Goal: Use online tool/utility: Utilize a website feature to perform a specific function

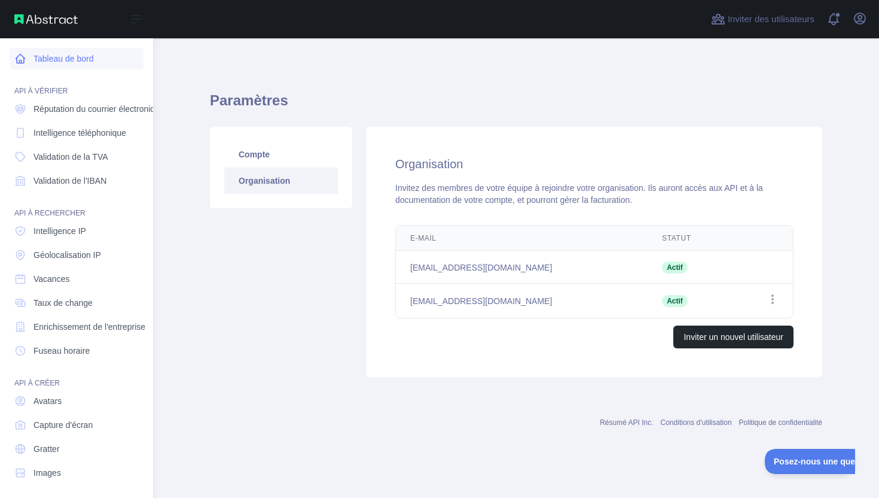
click at [50, 62] on font "Tableau de bord" at bounding box center [63, 59] width 60 height 10
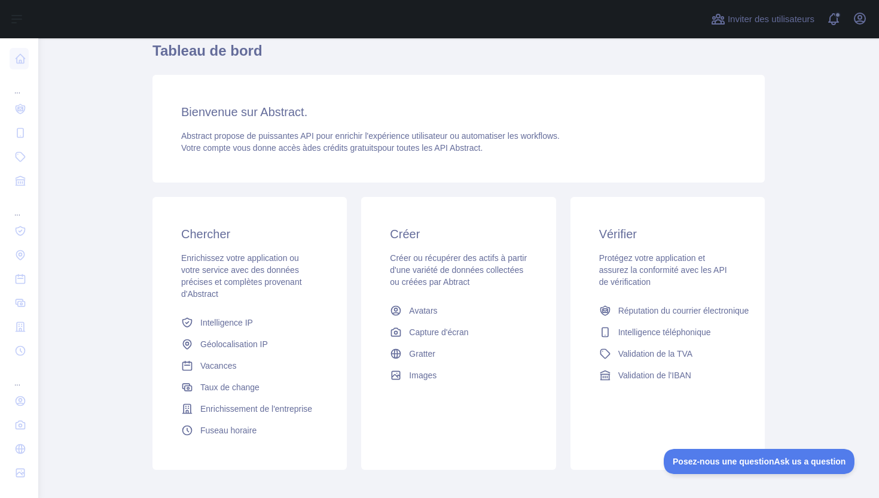
scroll to position [165, 0]
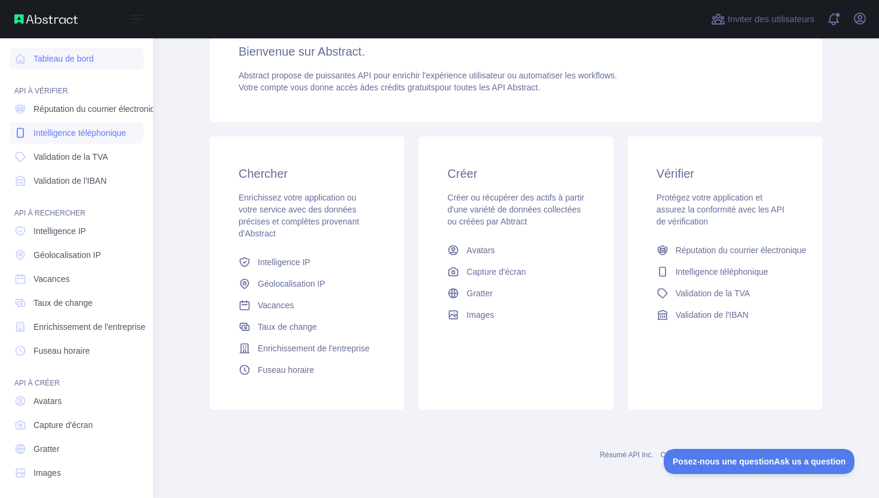
click at [100, 138] on span "Intelligence téléphonique" at bounding box center [79, 133] width 93 height 12
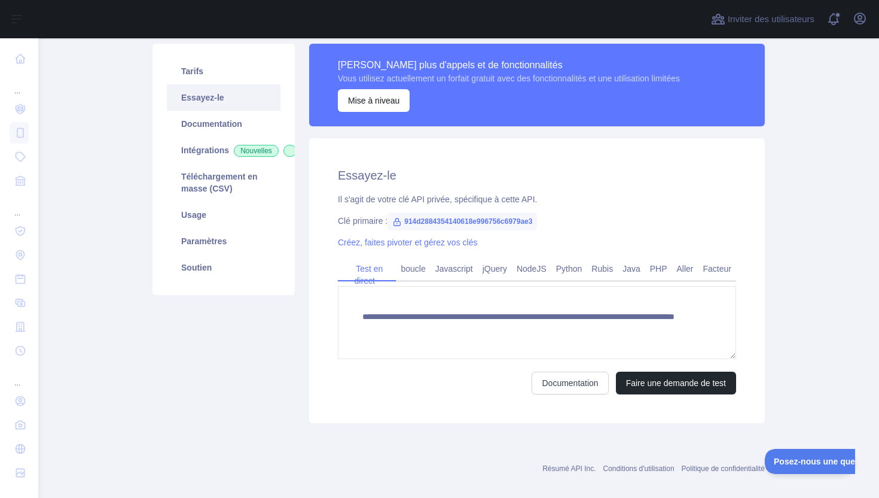
scroll to position [141, 0]
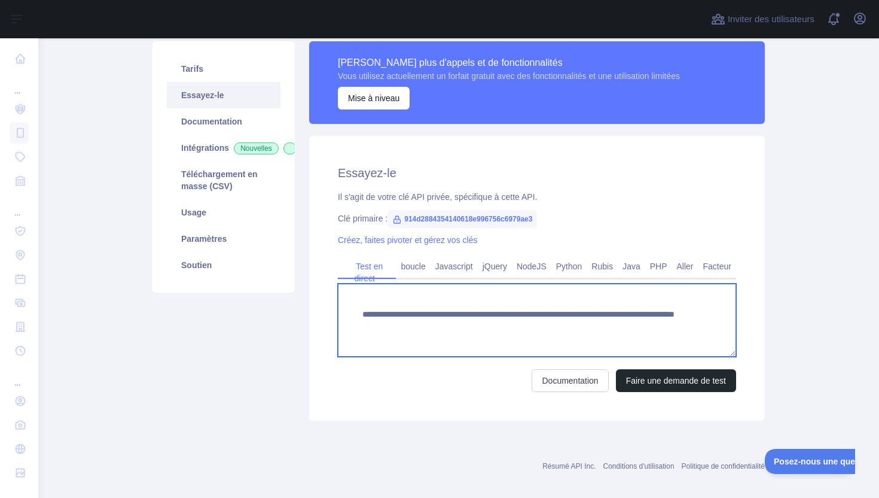
click at [364, 314] on textarea "**********" at bounding box center [537, 320] width 398 height 73
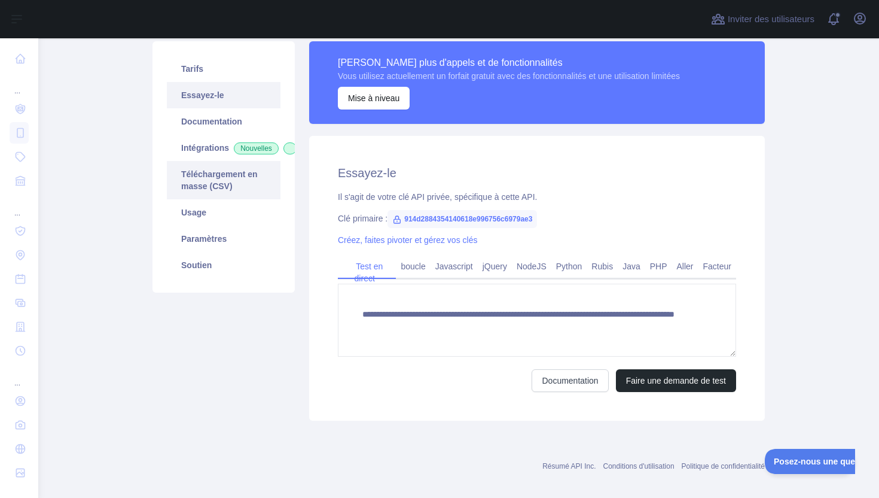
click at [222, 173] on link "Téléchargement en masse (CSV)" at bounding box center [224, 180] width 114 height 38
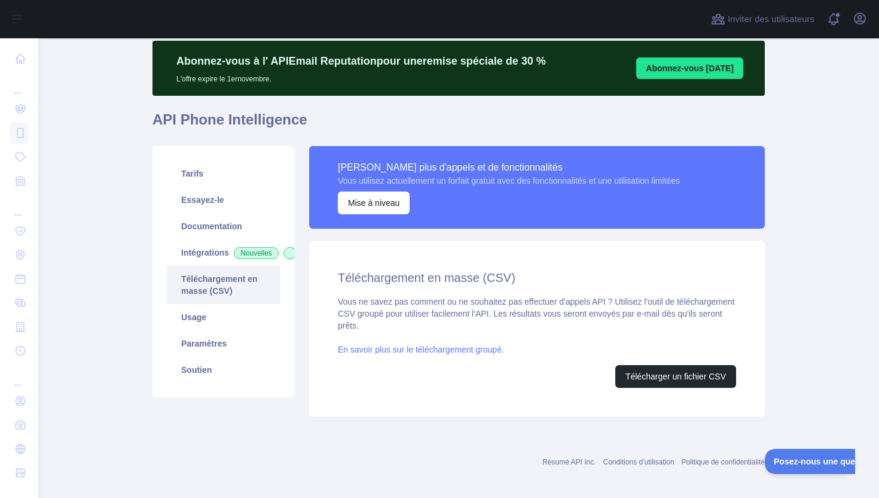
scroll to position [43, 0]
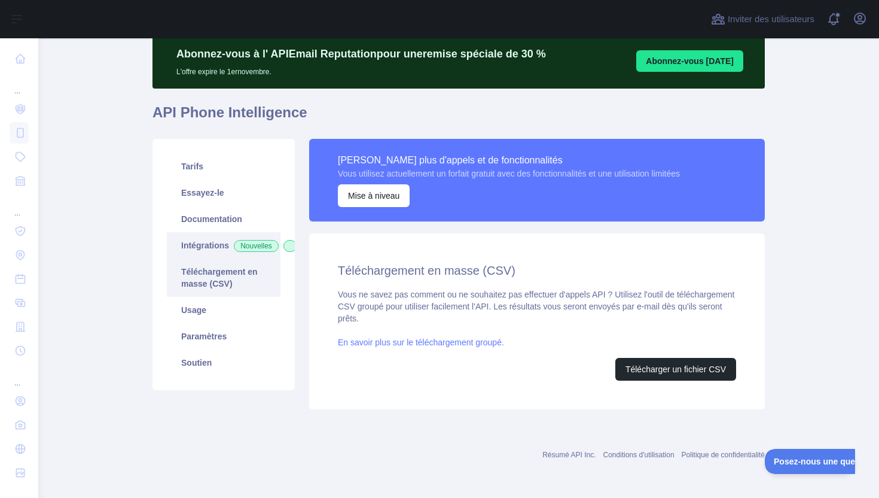
click at [224, 246] on font "Intégrations" at bounding box center [205, 245] width 48 height 10
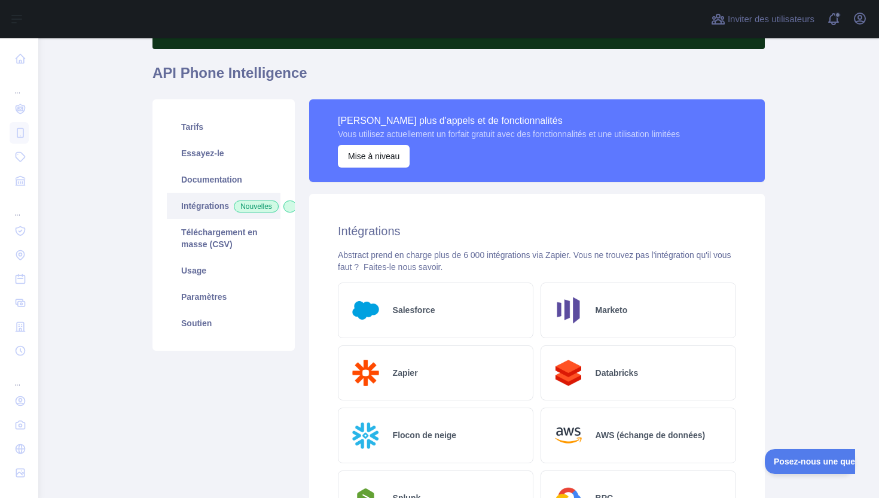
scroll to position [87, 0]
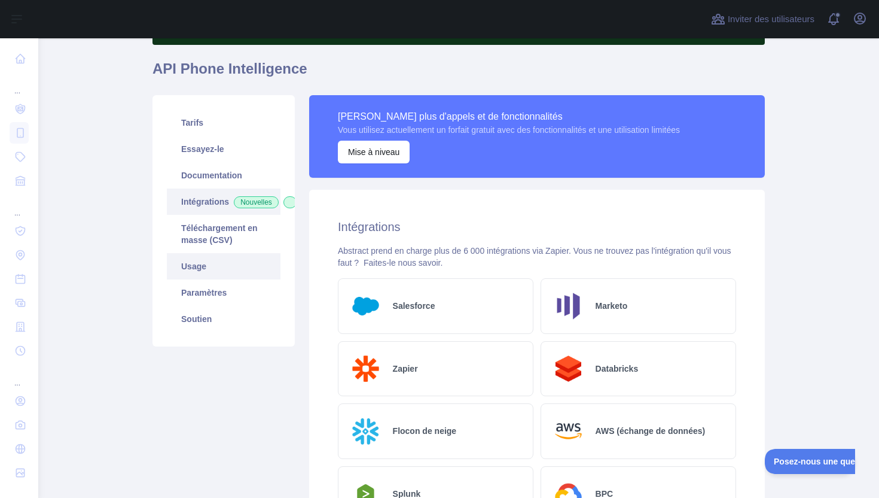
click at [238, 279] on link "Usage" at bounding box center [224, 266] width 114 height 26
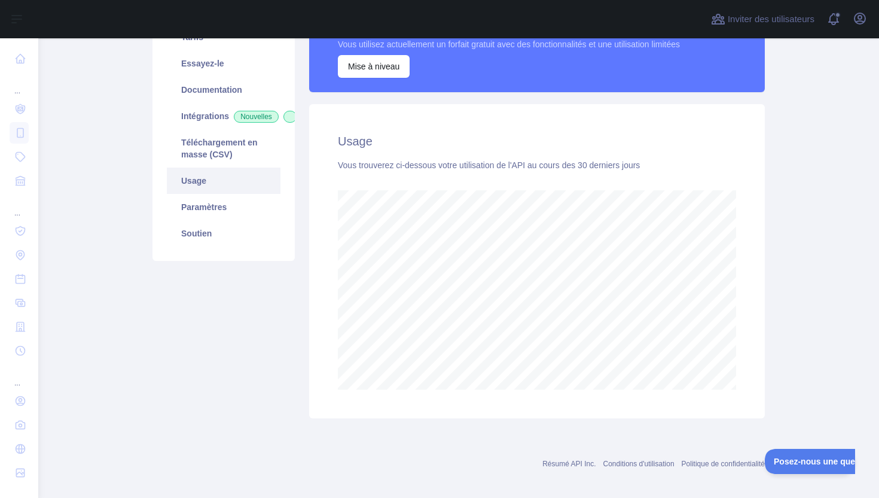
scroll to position [181, 0]
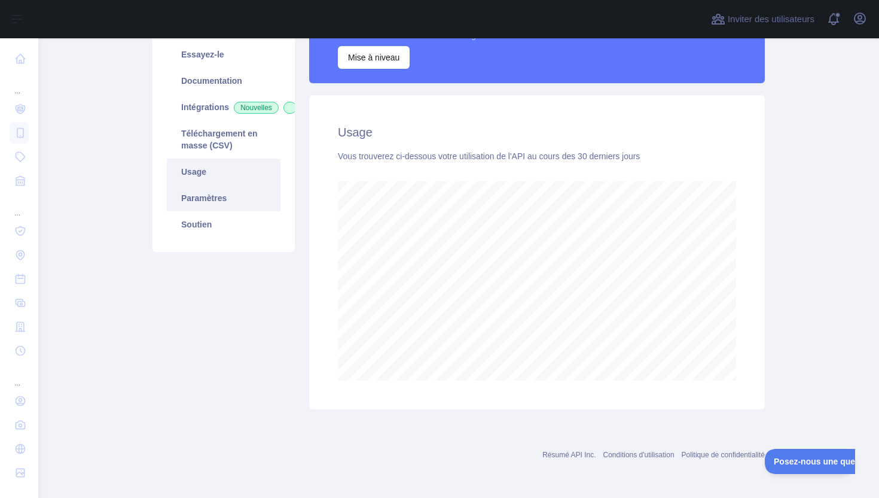
click at [241, 211] on link "Paramètres" at bounding box center [224, 198] width 114 height 26
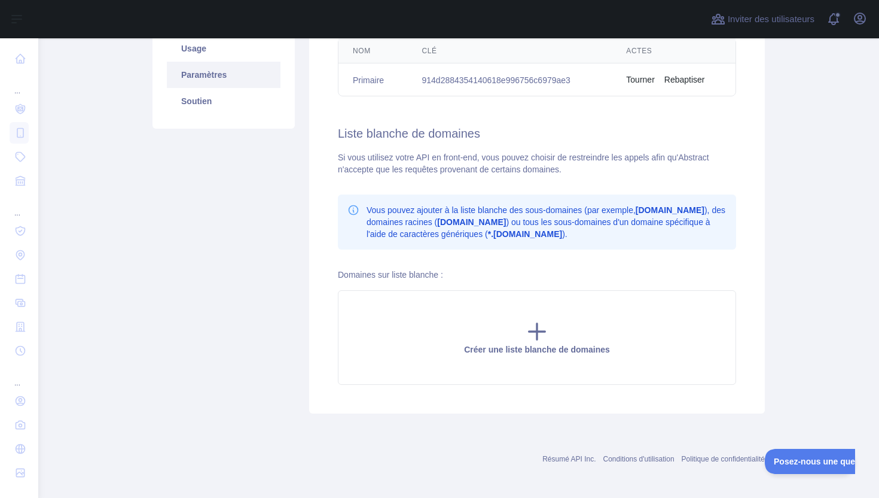
scroll to position [309, 0]
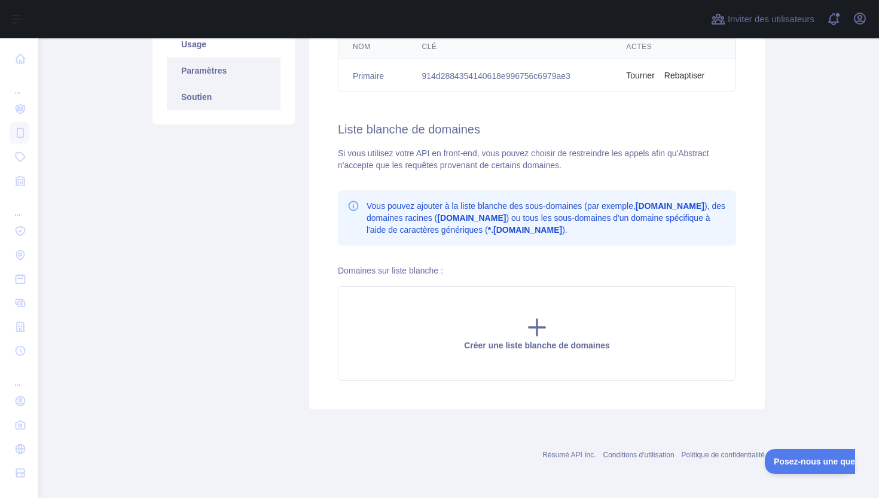
click at [208, 102] on font "Soutien" at bounding box center [196, 97] width 31 height 10
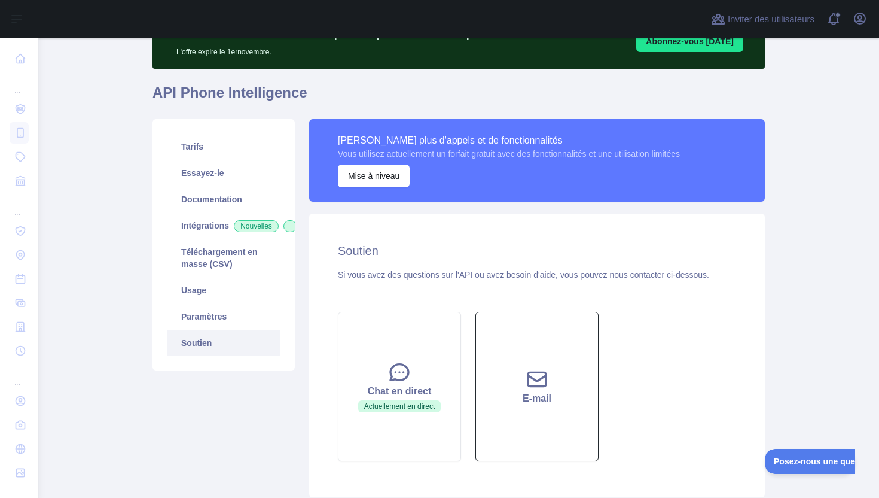
scroll to position [59, 0]
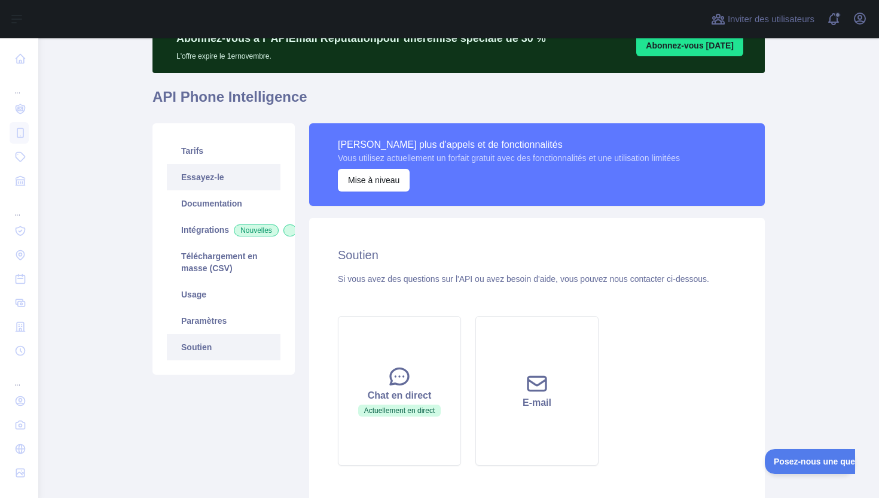
click at [230, 171] on link "Essayez-le" at bounding box center [224, 177] width 114 height 26
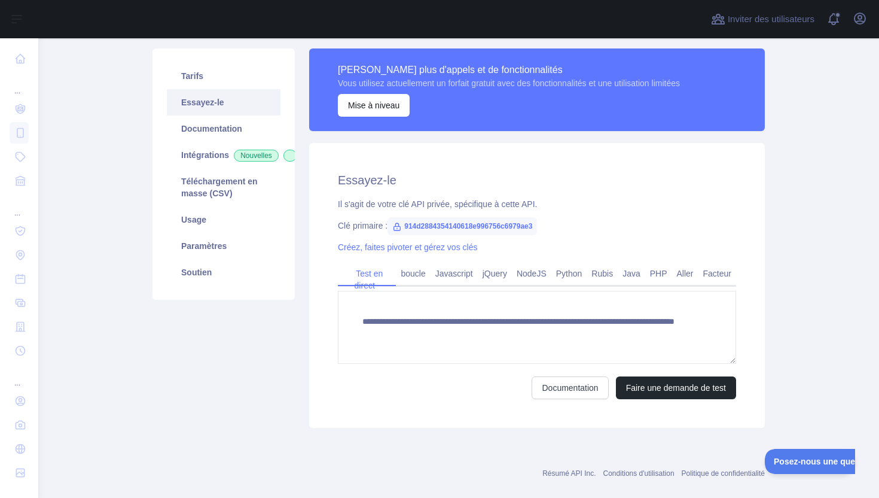
scroll to position [152, 0]
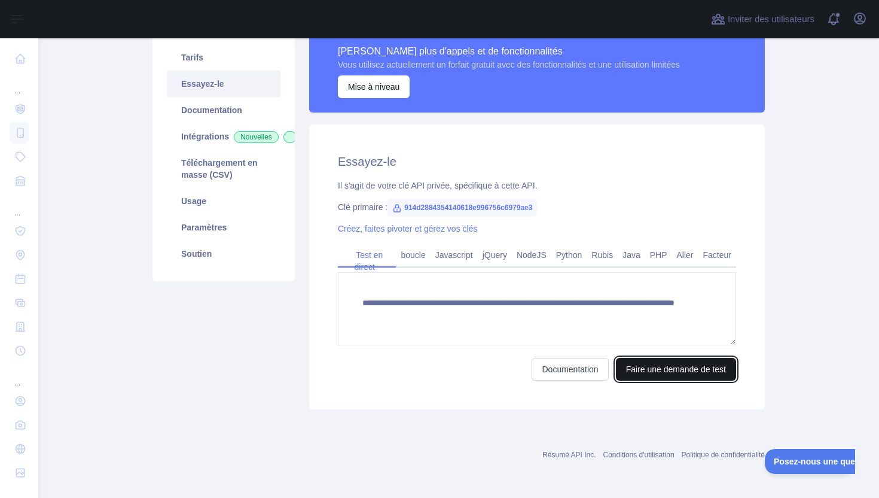
click at [645, 365] on font "Faire une demande de test" at bounding box center [676, 369] width 100 height 10
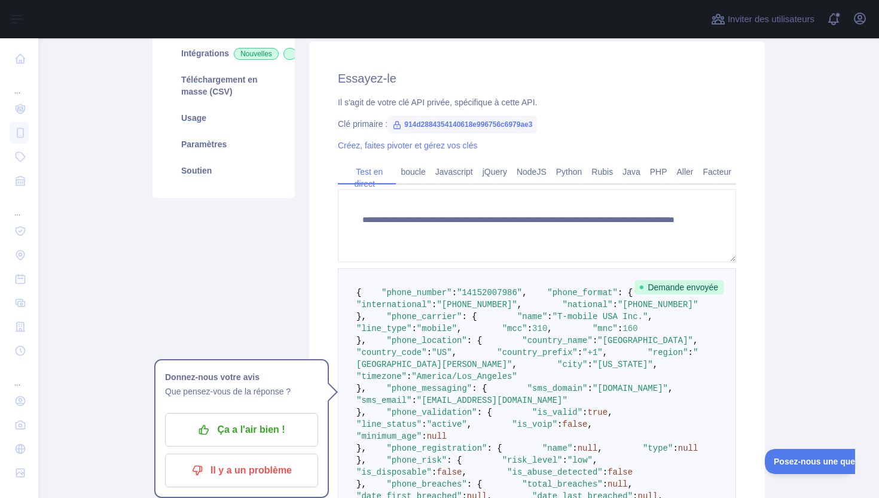
scroll to position [217, 0]
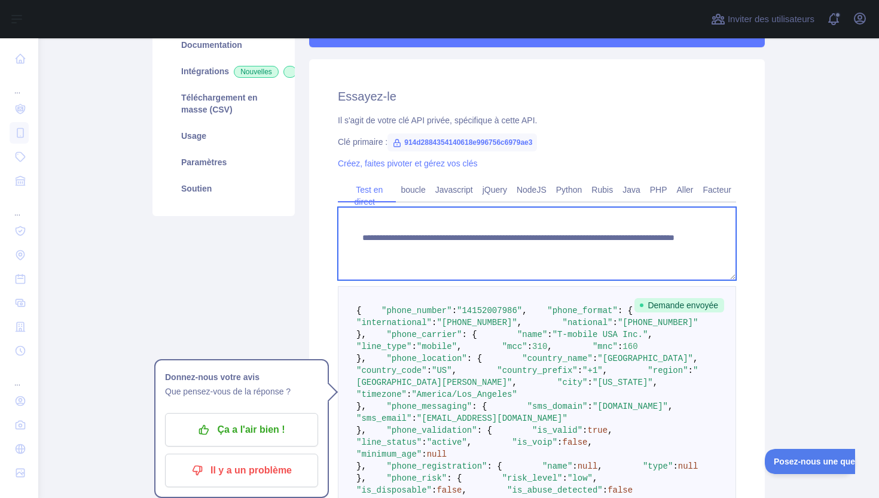
drag, startPoint x: 647, startPoint y: 249, endPoint x: 591, endPoint y: 249, distance: 55.6
click at [591, 249] on textarea "**********" at bounding box center [537, 243] width 398 height 73
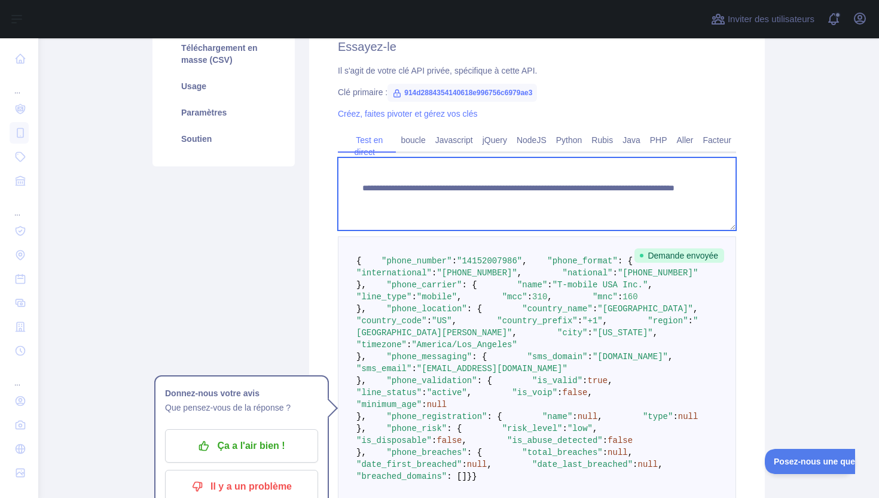
scroll to position [284, 0]
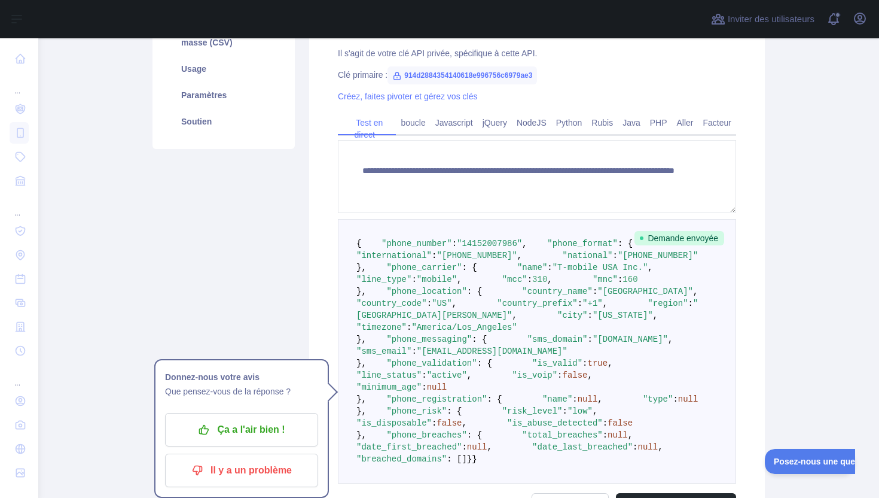
click at [534, 366] on pre "{ "phone_number" : "14152007986" , "phone_format" : { "international" : "+1 415…" at bounding box center [537, 351] width 398 height 264
click at [493, 248] on span ""14152007986"" at bounding box center [489, 244] width 65 height 10
click at [502, 248] on span ""14152007986"" at bounding box center [489, 244] width 65 height 10
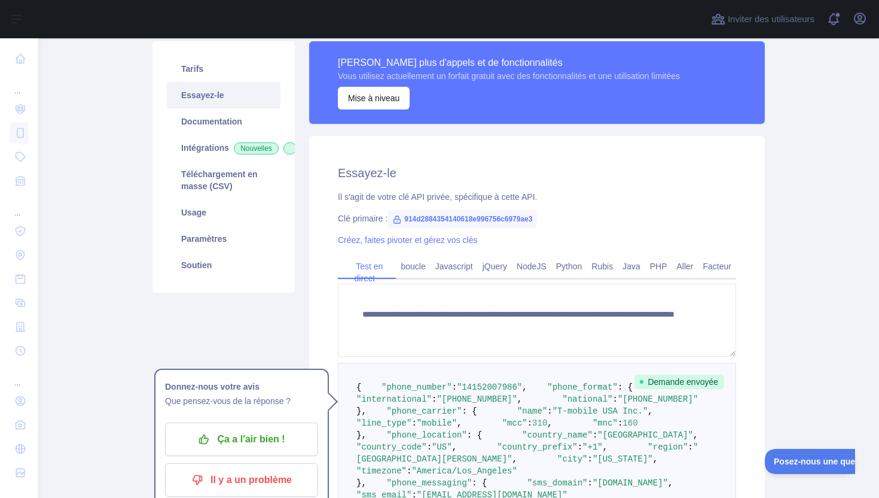
scroll to position [132, 0]
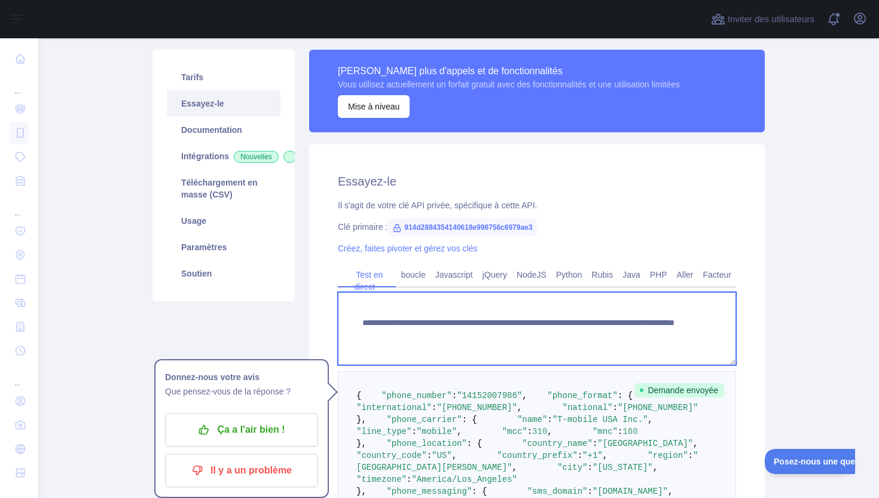
drag, startPoint x: 651, startPoint y: 334, endPoint x: 590, endPoint y: 334, distance: 60.4
click at [590, 334] on textarea "**********" at bounding box center [537, 328] width 398 height 73
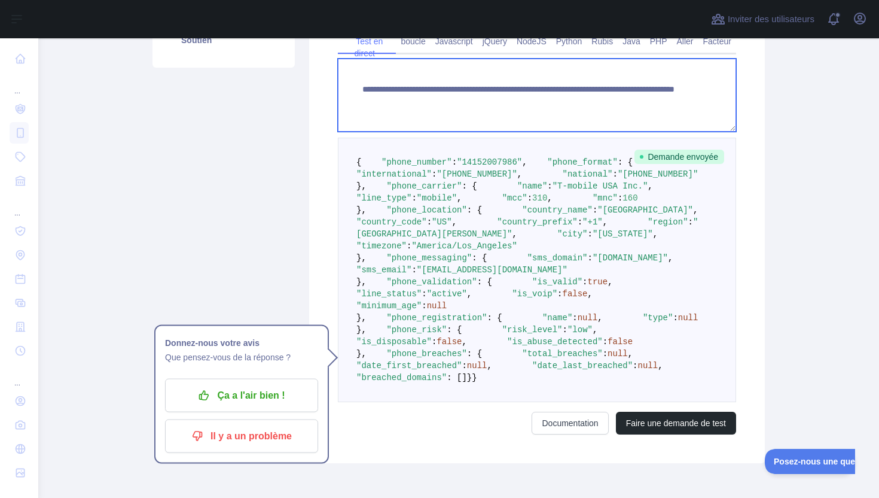
scroll to position [742, 0]
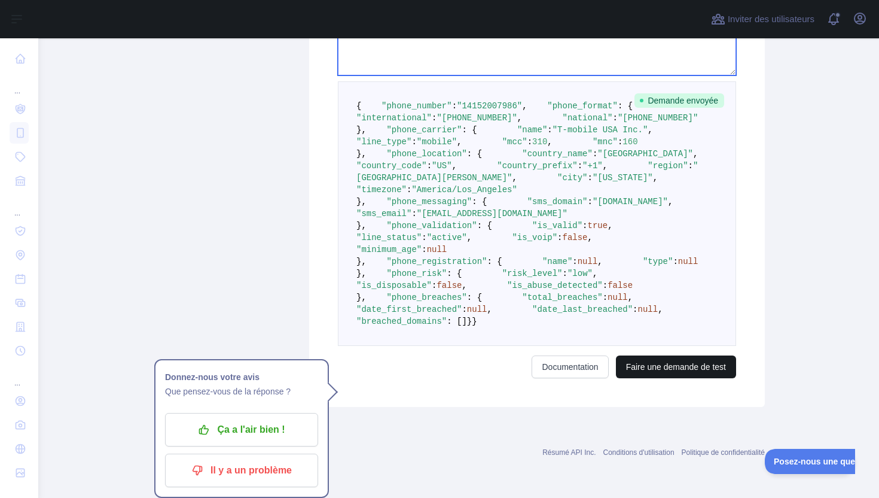
type textarea "**********"
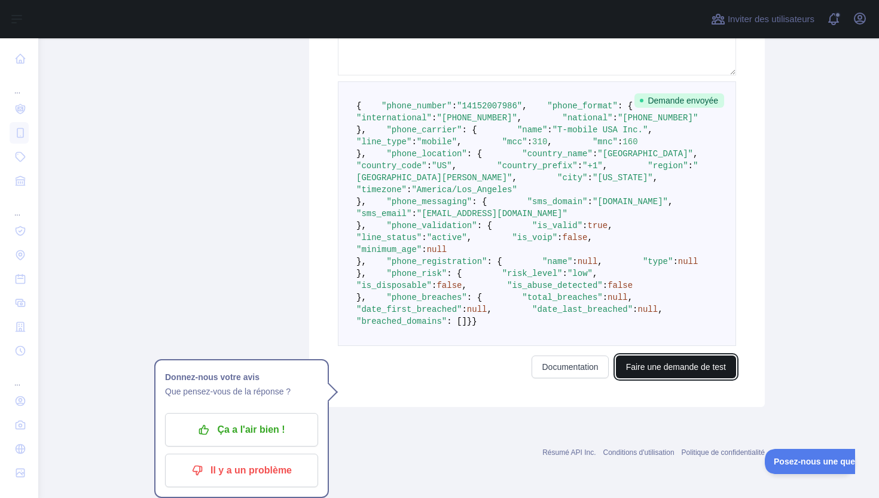
click at [661, 365] on font "Faire une demande de test" at bounding box center [676, 367] width 100 height 10
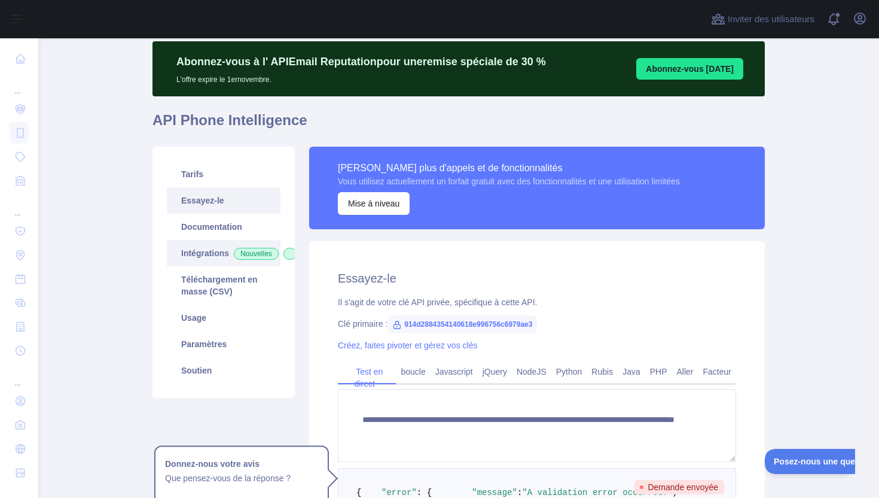
scroll to position [0, 0]
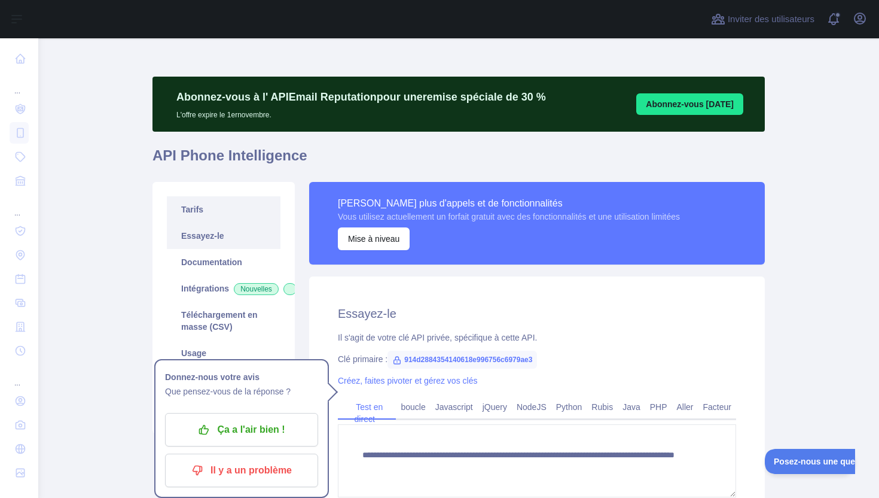
click at [226, 209] on link "Tarifs" at bounding box center [224, 209] width 114 height 26
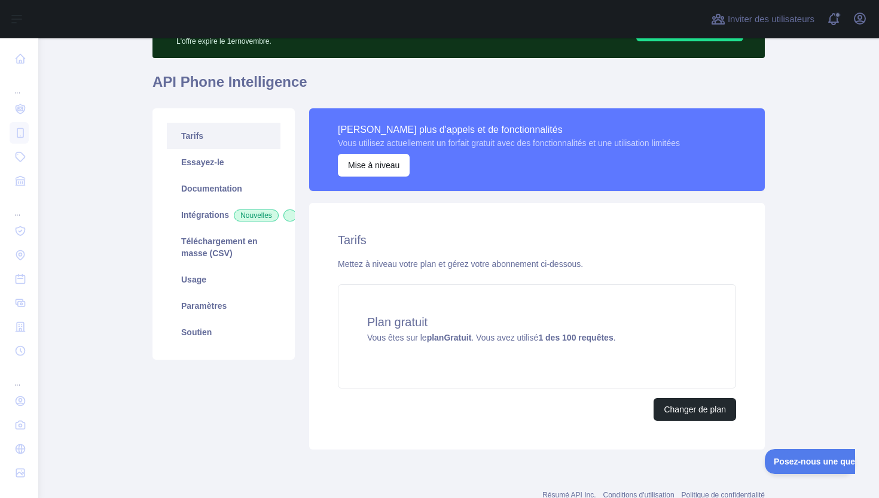
scroll to position [111, 0]
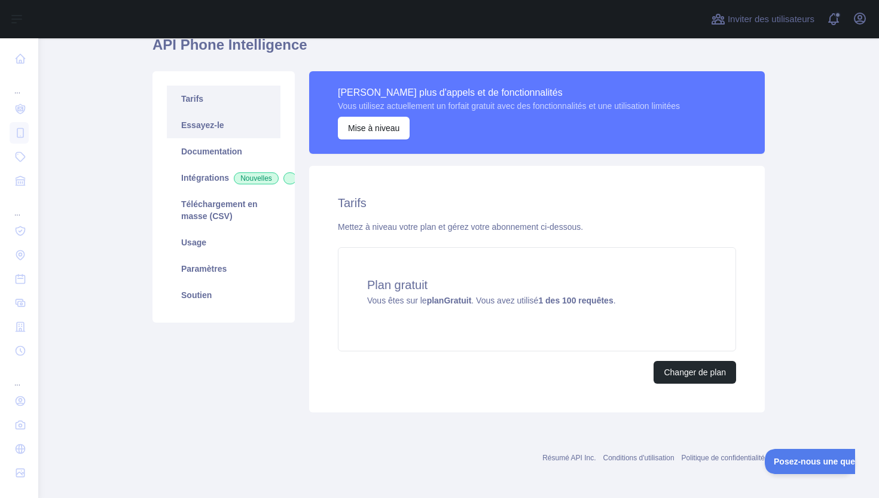
click at [227, 126] on link "Essayez-le" at bounding box center [224, 125] width 114 height 26
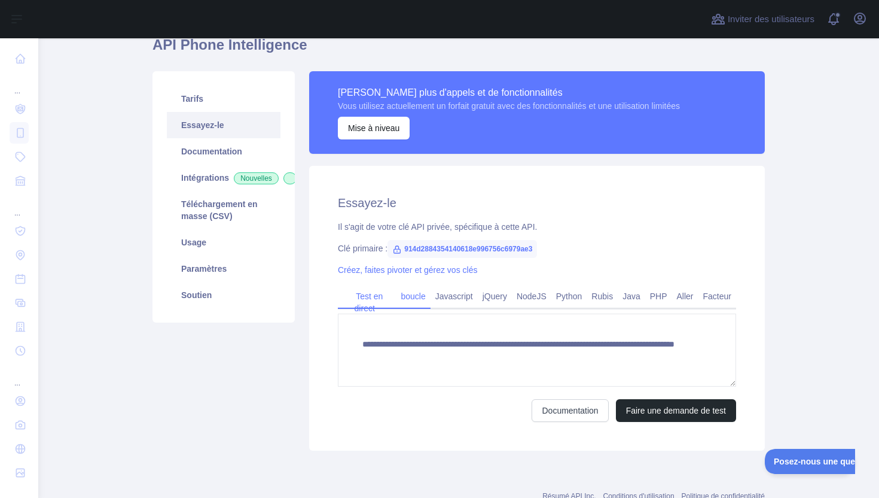
click at [401, 292] on font "boucle" at bounding box center [413, 296] width 25 height 10
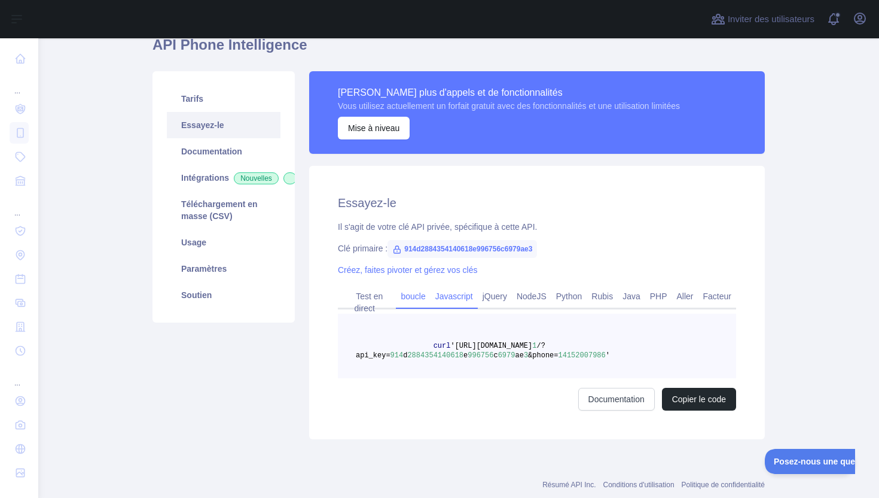
click at [444, 298] on font "Javascript" at bounding box center [454, 296] width 38 height 10
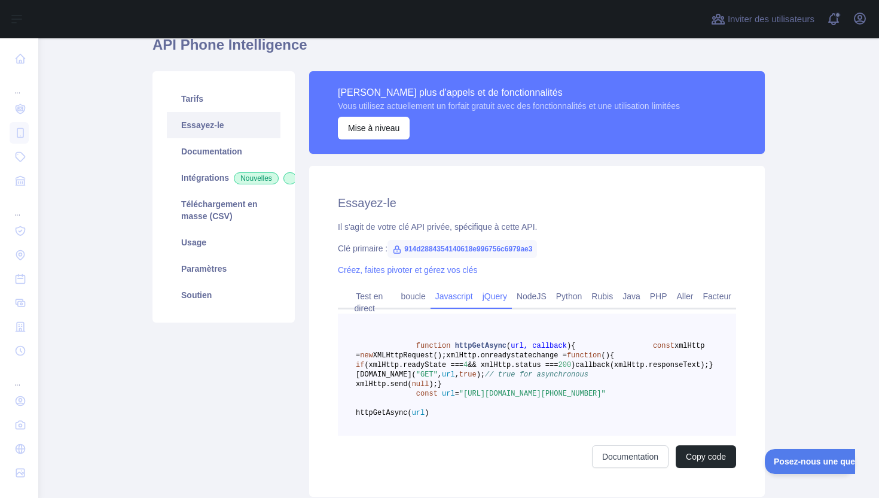
click at [489, 297] on font "jQuery" at bounding box center [495, 296] width 25 height 10
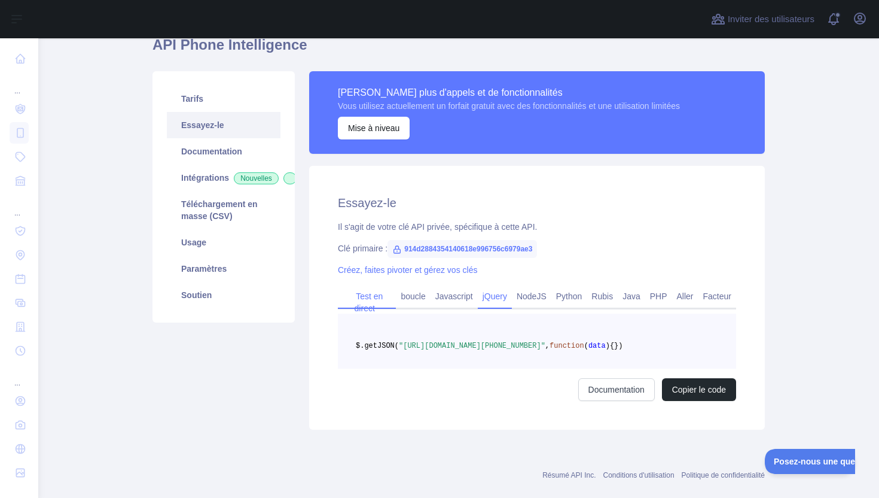
click at [371, 292] on font "Test en direct" at bounding box center [369, 302] width 29 height 22
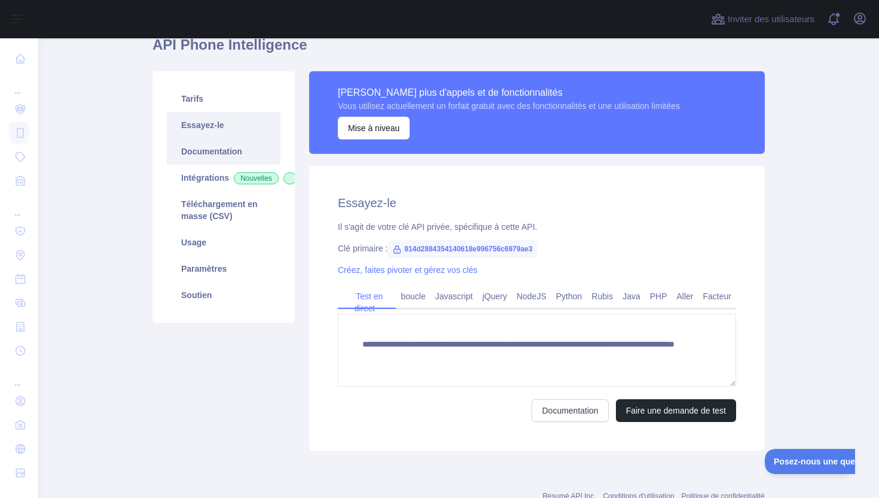
click at [227, 153] on font "Documentation" at bounding box center [211, 152] width 61 height 10
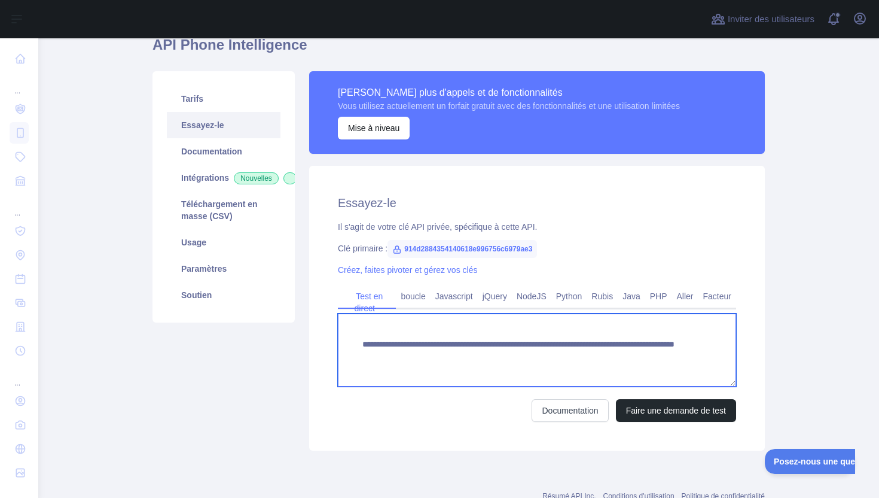
drag, startPoint x: 659, startPoint y: 354, endPoint x: 591, endPoint y: 358, distance: 68.3
click at [591, 358] on textarea "**********" at bounding box center [537, 349] width 398 height 73
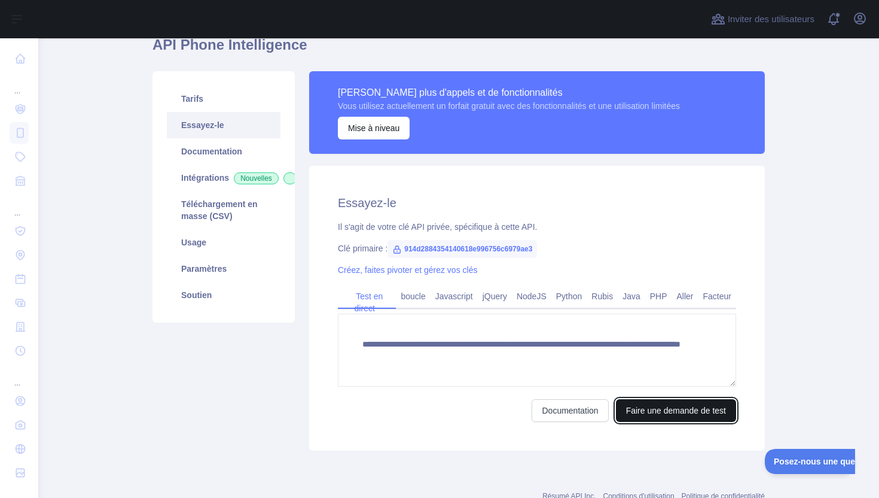
click at [655, 414] on font "Faire une demande de test" at bounding box center [676, 411] width 100 height 10
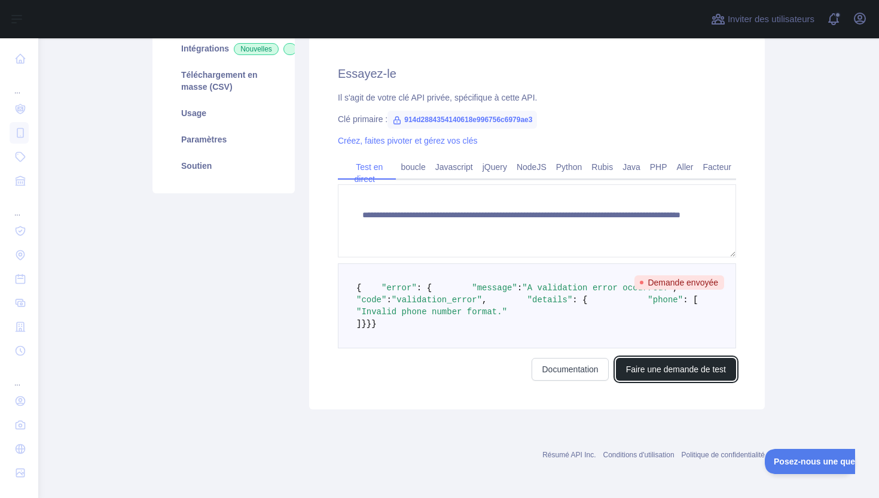
scroll to position [312, 0]
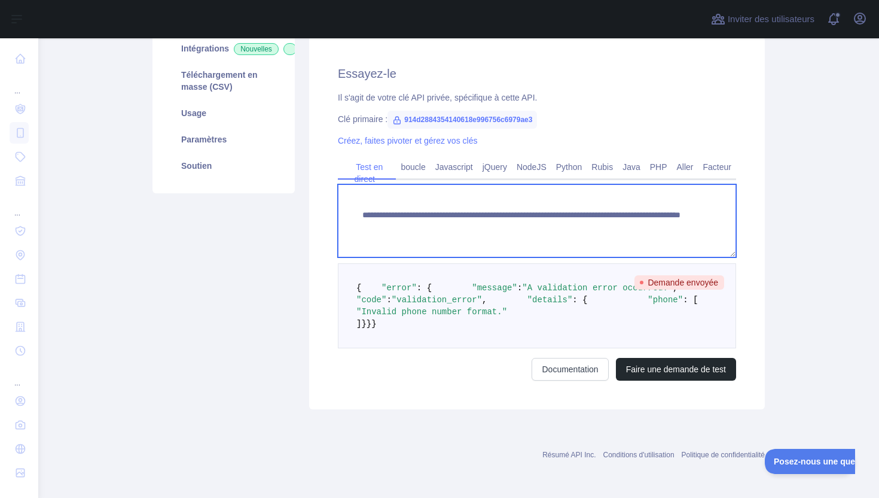
click at [591, 184] on textarea "**********" at bounding box center [537, 220] width 398 height 73
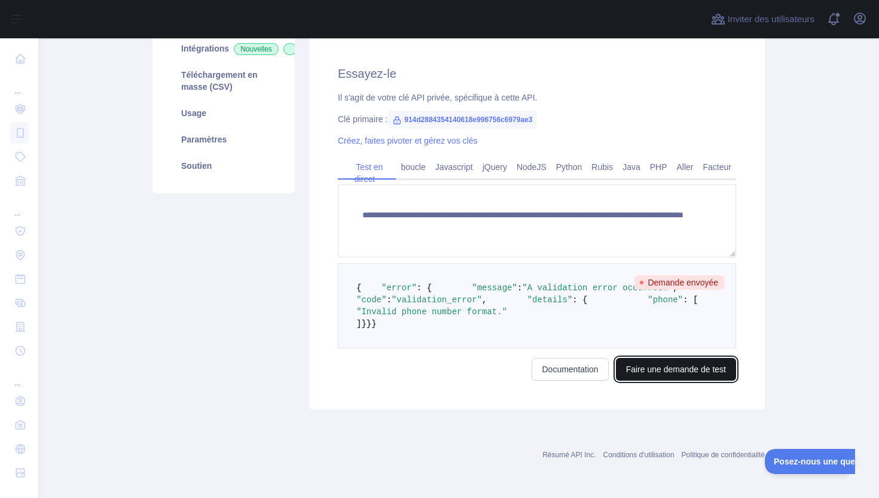
click at [666, 374] on font "Faire une demande de test" at bounding box center [676, 369] width 100 height 10
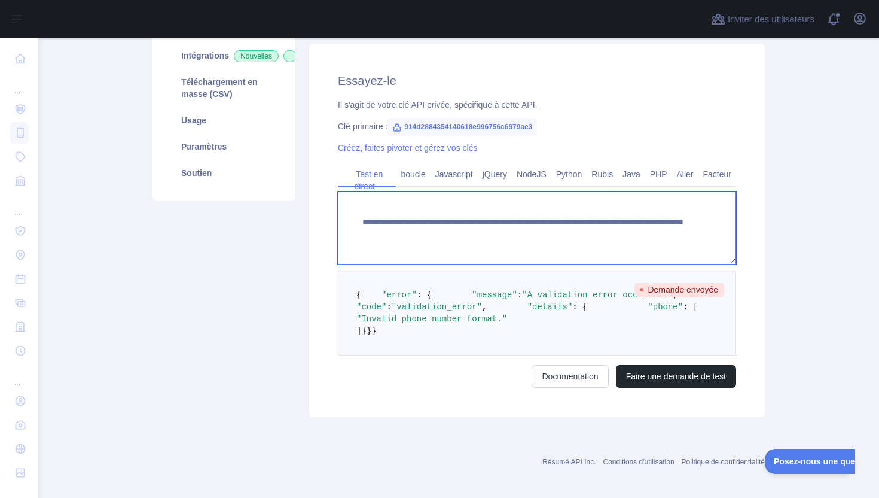
click at [613, 233] on textarea "**********" at bounding box center [537, 227] width 398 height 73
click at [596, 233] on textarea "**********" at bounding box center [537, 227] width 398 height 73
click at [601, 234] on textarea "**********" at bounding box center [537, 227] width 398 height 73
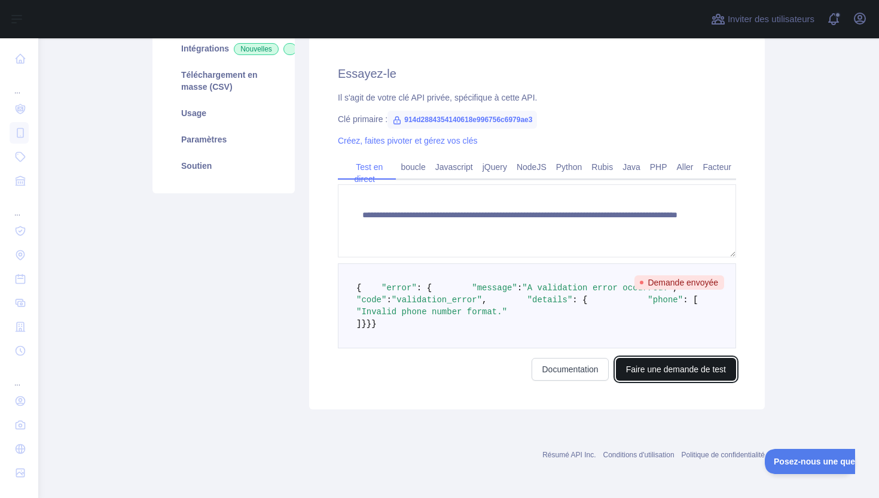
click at [678, 374] on font "Faire une demande de test" at bounding box center [676, 369] width 100 height 10
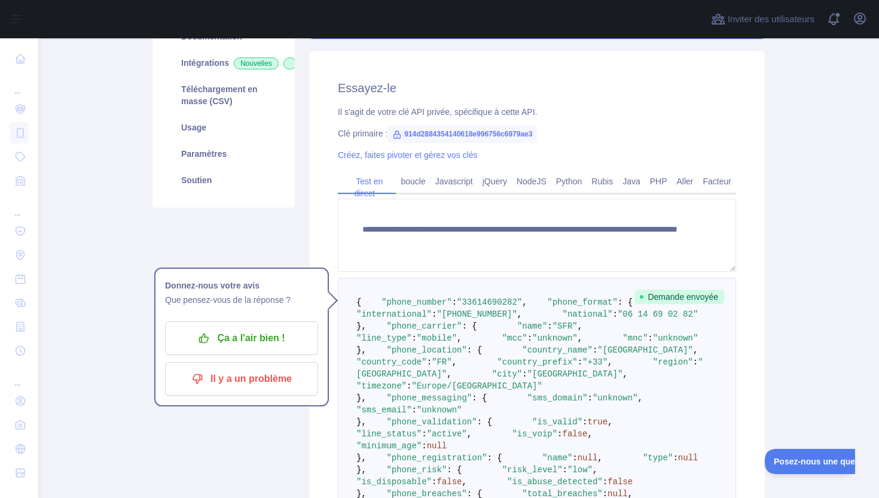
scroll to position [269, 0]
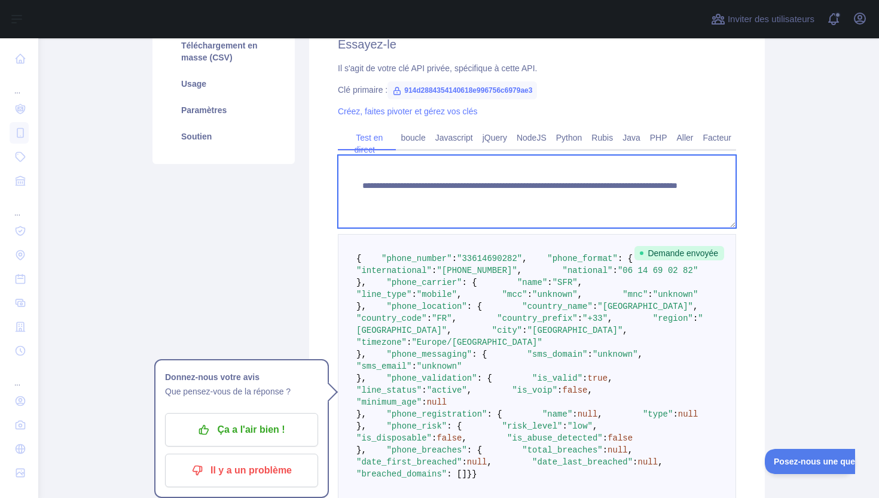
click at [661, 193] on textarea "**********" at bounding box center [537, 191] width 398 height 73
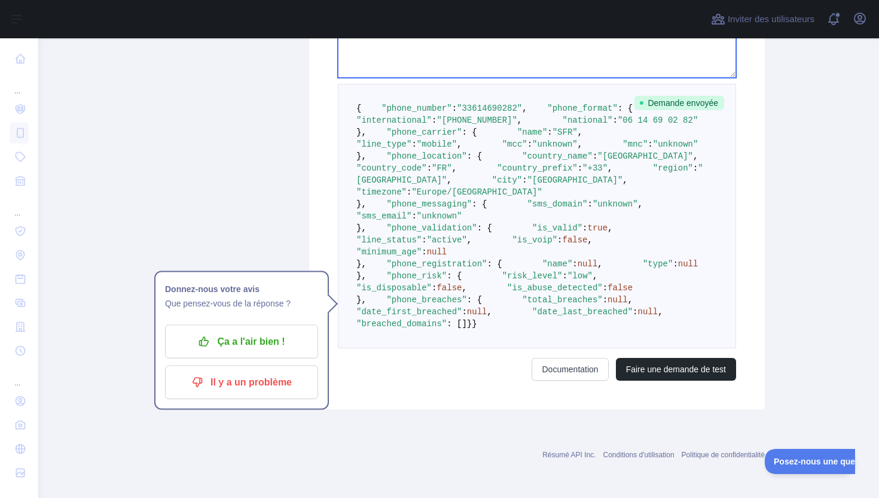
scroll to position [742, 0]
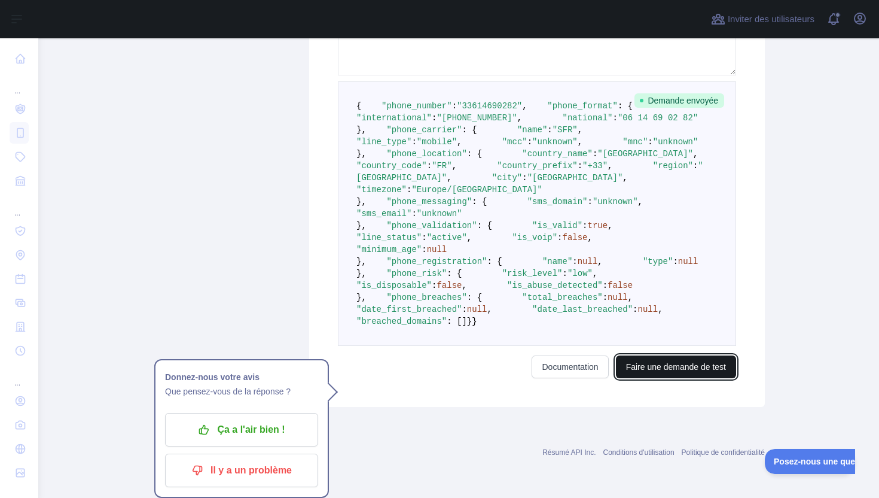
click at [655, 367] on font "Faire une demande de test" at bounding box center [676, 367] width 100 height 10
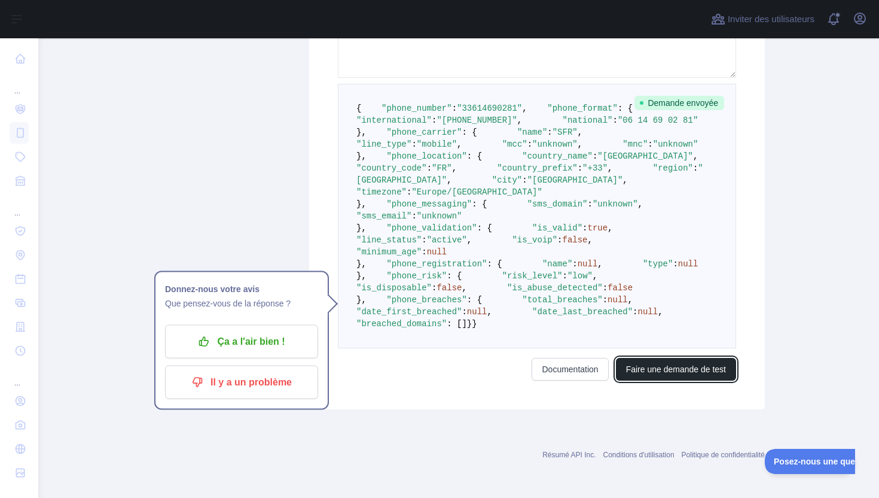
scroll to position [368, 0]
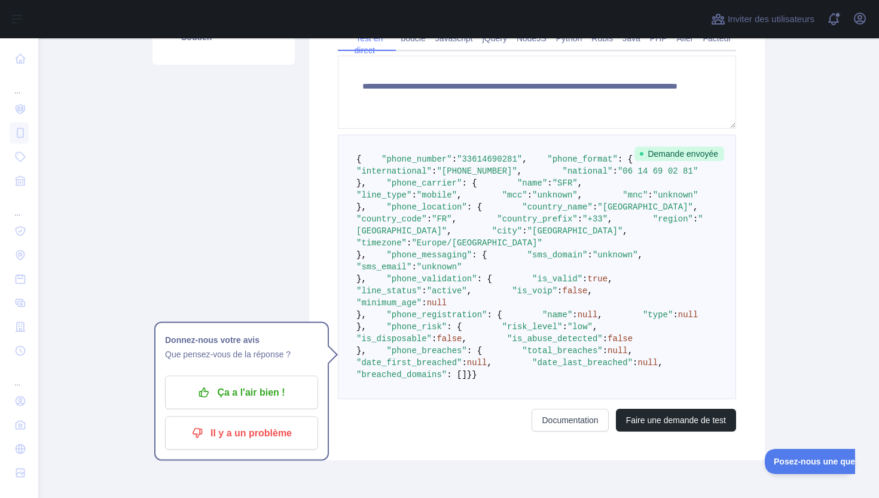
click at [869, 248] on main "**********" at bounding box center [458, 267] width 841 height 459
click at [276, 198] on div "Tarifs Essayez-le Documentation Intégrations Nouvelles Téléchargement en masse …" at bounding box center [223, 136] width 157 height 647
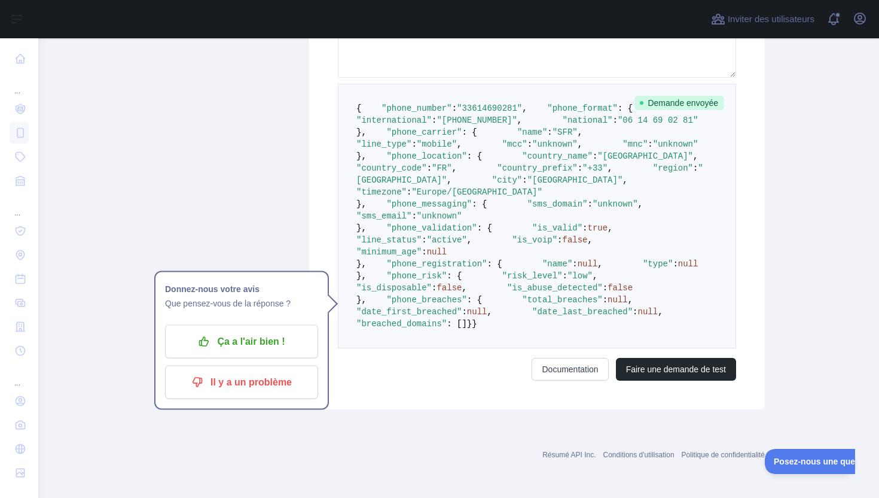
scroll to position [258, 0]
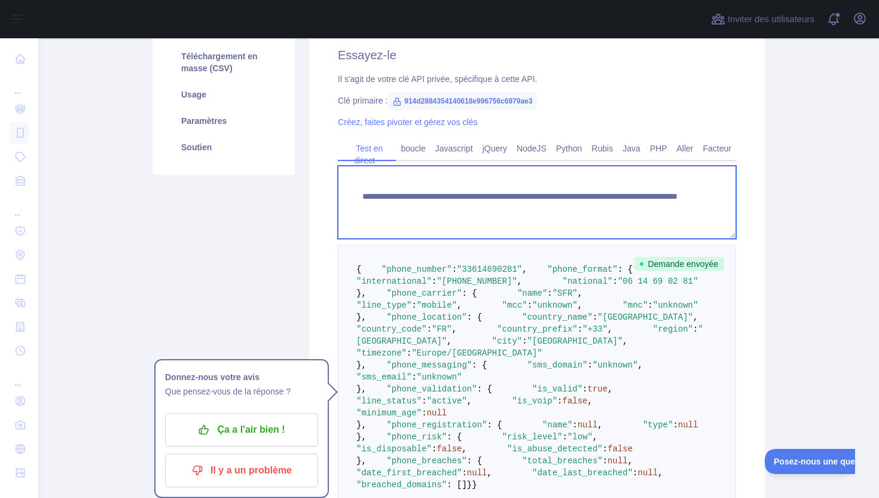
drag, startPoint x: 657, startPoint y: 203, endPoint x: 610, endPoint y: 208, distance: 46.9
click at [610, 208] on textarea "**********" at bounding box center [537, 202] width 398 height 73
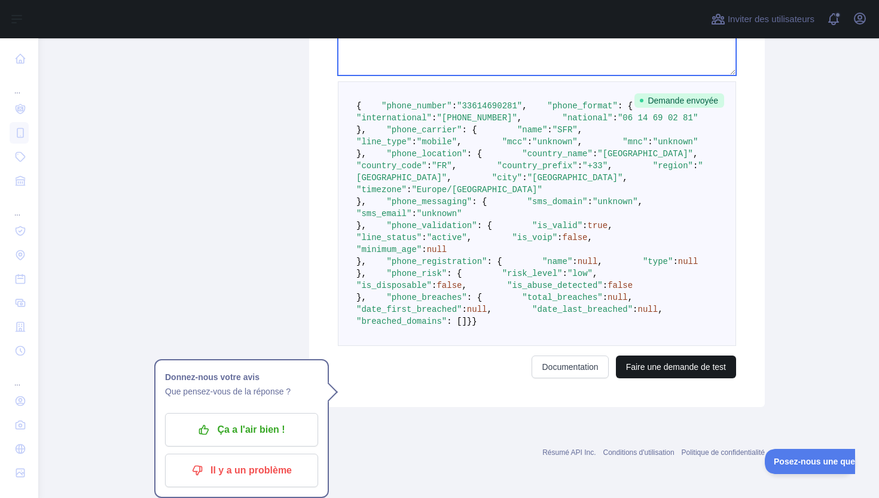
type textarea "**********"
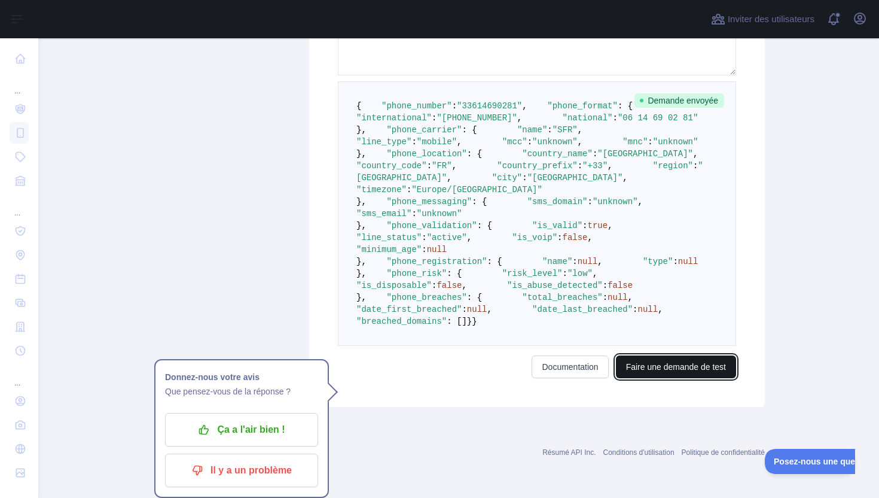
click at [655, 370] on font "Faire une demande de test" at bounding box center [676, 367] width 100 height 10
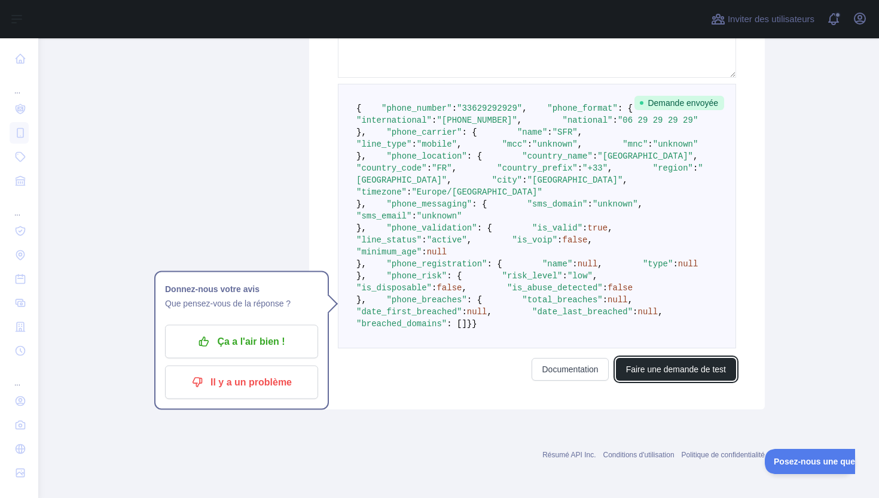
scroll to position [461, 0]
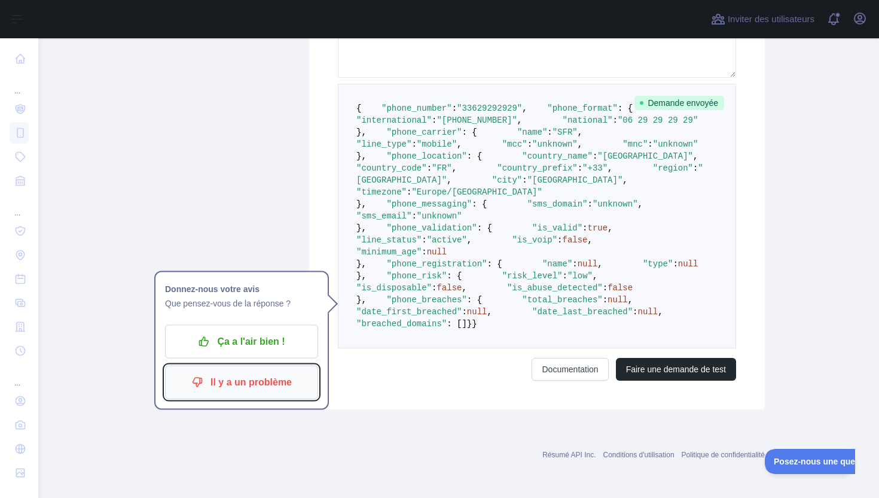
click at [276, 377] on font "Il y a un problème" at bounding box center [251, 382] width 81 height 10
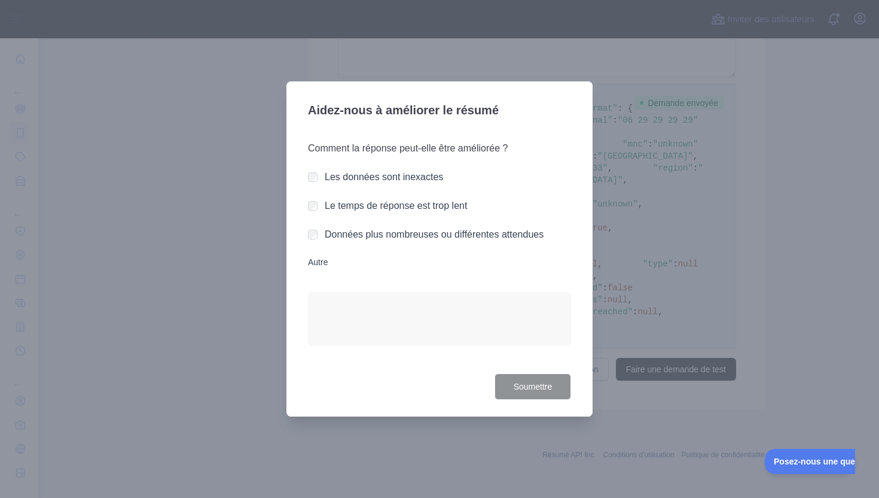
click at [306, 180] on div "Aidez-nous à améliorer le résumé Comment la réponse peut-elle être améliorée ? …" at bounding box center [440, 249] width 306 height 336
click at [543, 383] on font "Soumettre" at bounding box center [533, 387] width 39 height 10
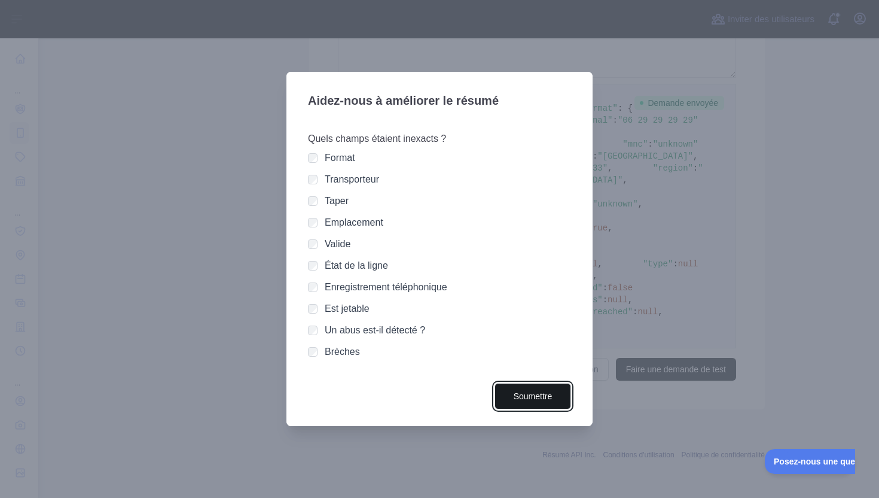
click at [536, 383] on button "Soumettre" at bounding box center [533, 396] width 77 height 27
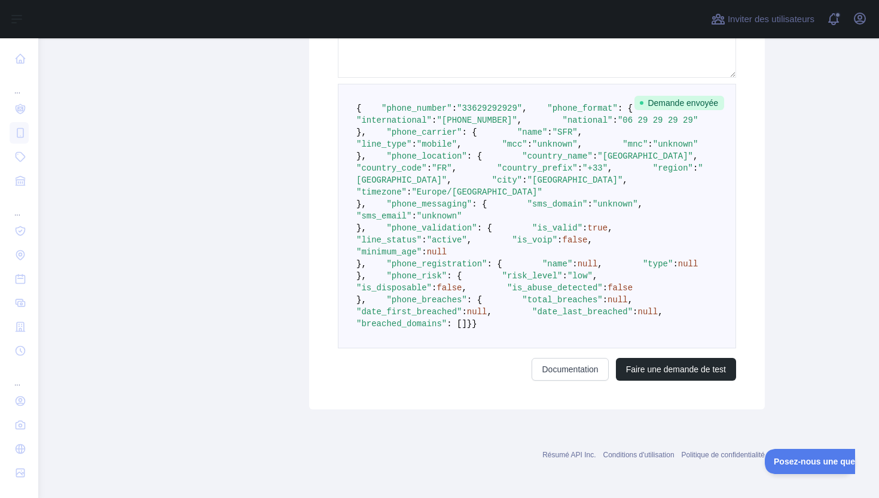
scroll to position [0, 0]
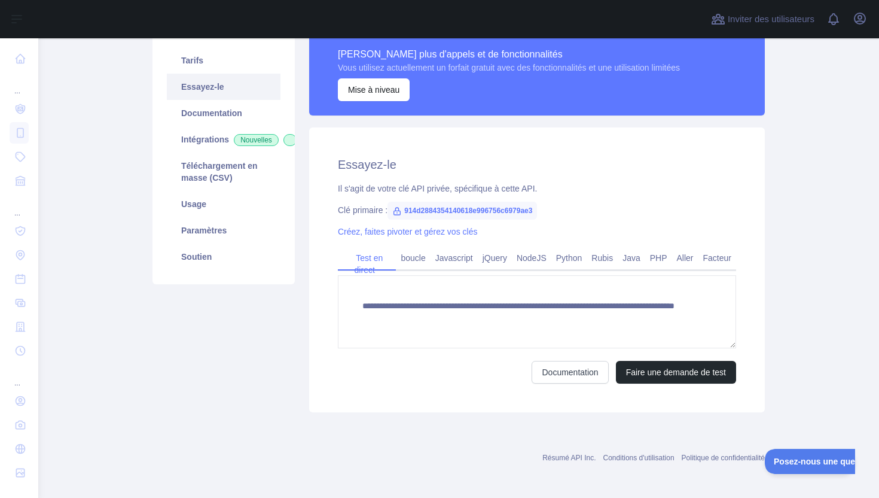
scroll to position [152, 0]
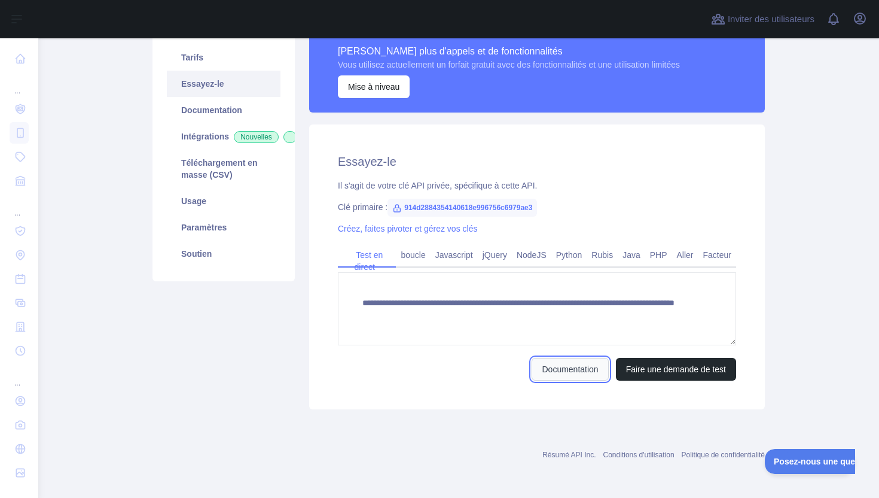
click at [578, 376] on link "Documentation" at bounding box center [570, 369] width 77 height 23
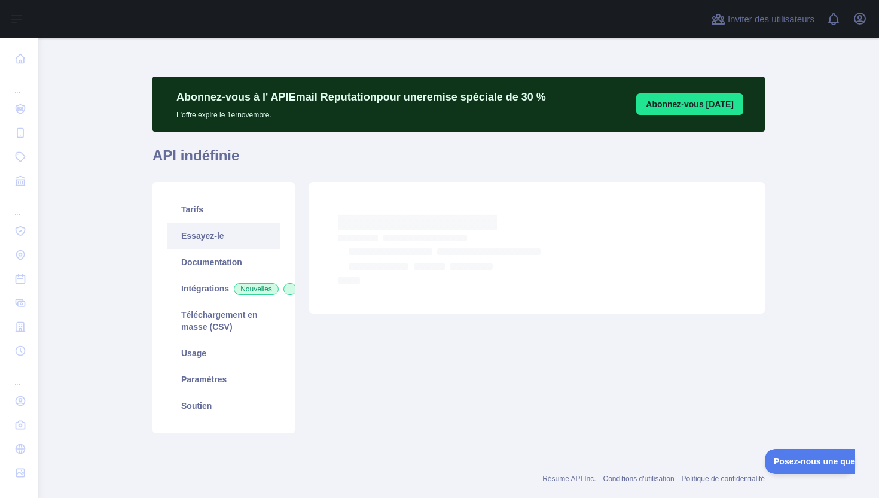
click at [227, 230] on link "Essayez-le" at bounding box center [224, 236] width 114 height 26
